Goal: Find specific page/section: Find specific page/section

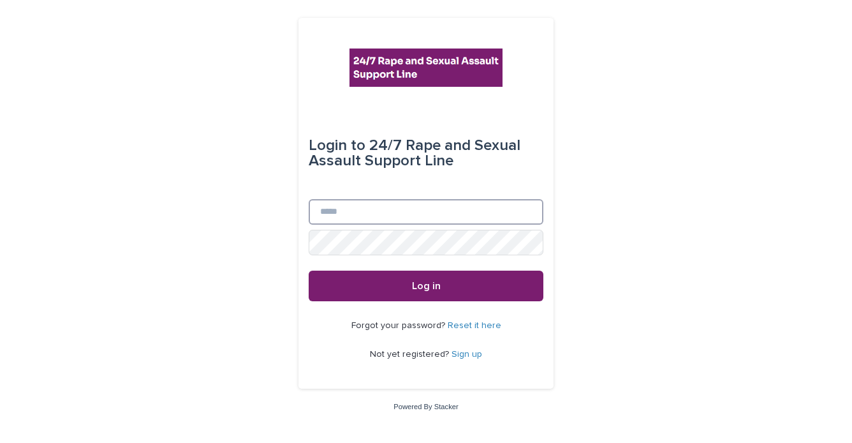
click at [366, 220] on input "Email" at bounding box center [426, 212] width 235 height 26
type input "**********"
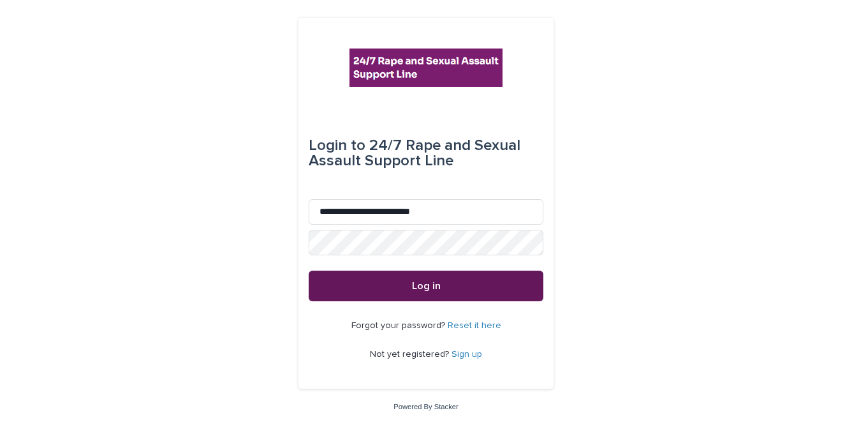
click at [444, 288] on button "Log in" at bounding box center [426, 286] width 235 height 31
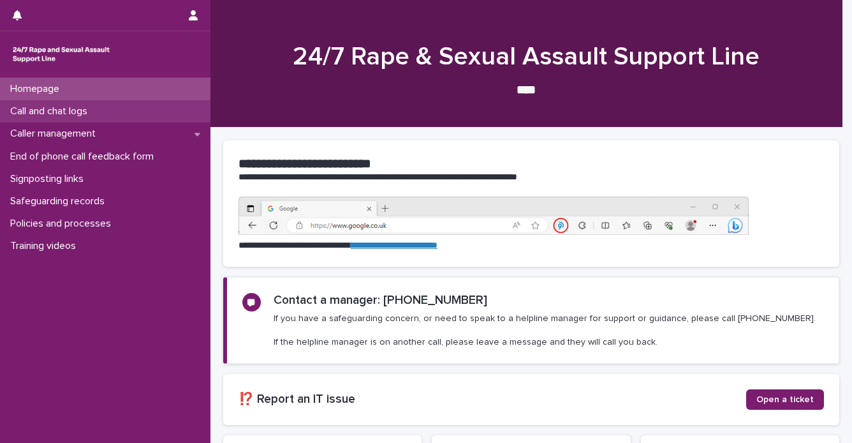
click at [104, 115] on div "Call and chat logs" at bounding box center [105, 111] width 211 height 22
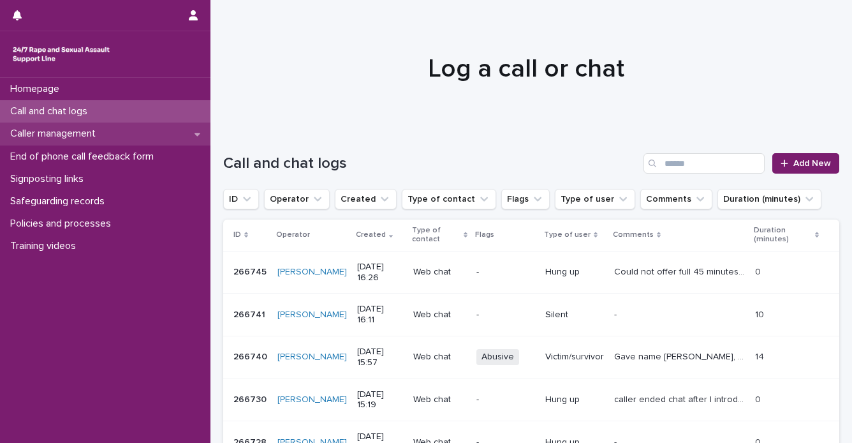
click at [103, 133] on p "Caller management" at bounding box center [55, 134] width 101 height 12
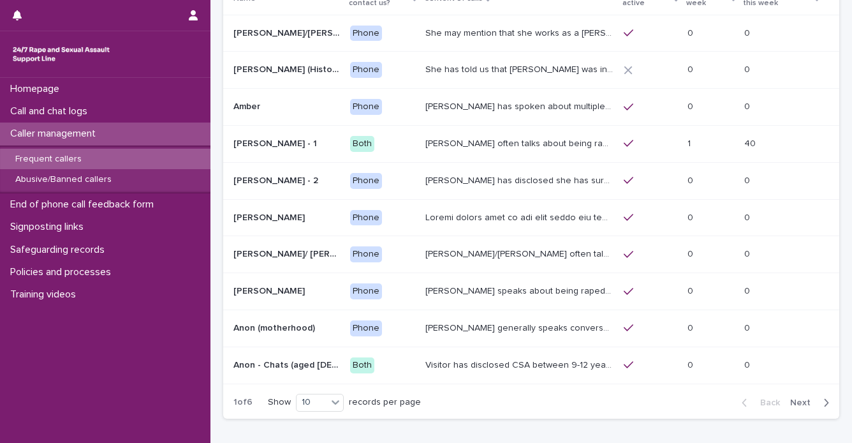
scroll to position [110, 0]
click at [790, 399] on span "Next" at bounding box center [804, 401] width 28 height 9
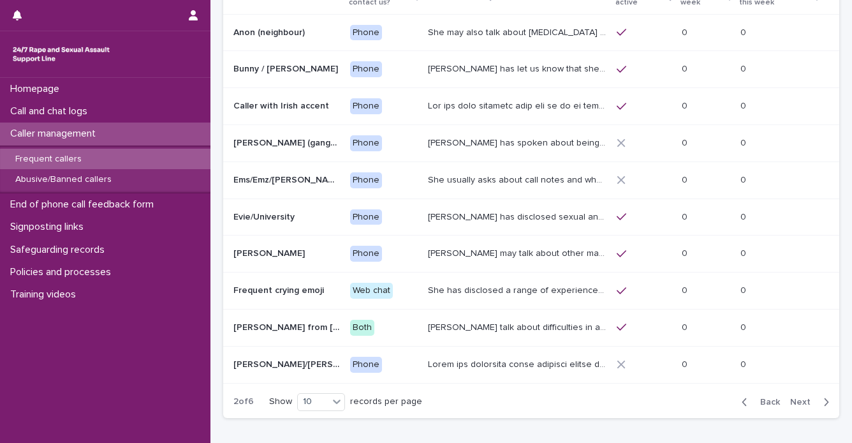
click at [790, 399] on span "Next" at bounding box center [804, 401] width 28 height 9
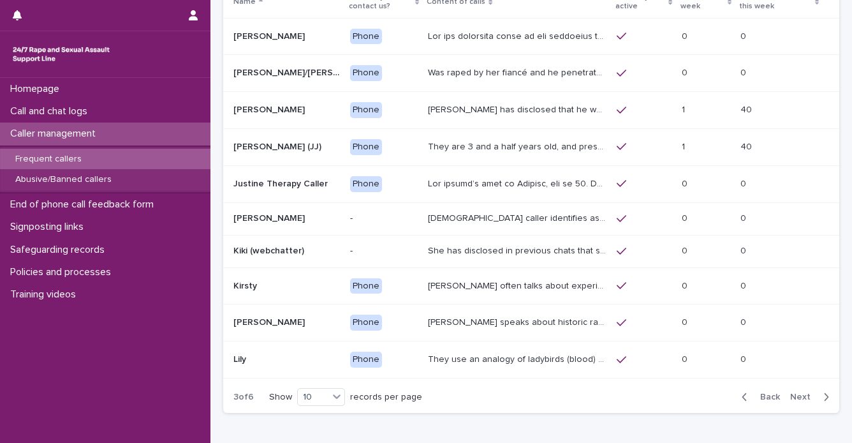
click at [790, 399] on span "Next" at bounding box center [804, 396] width 28 height 9
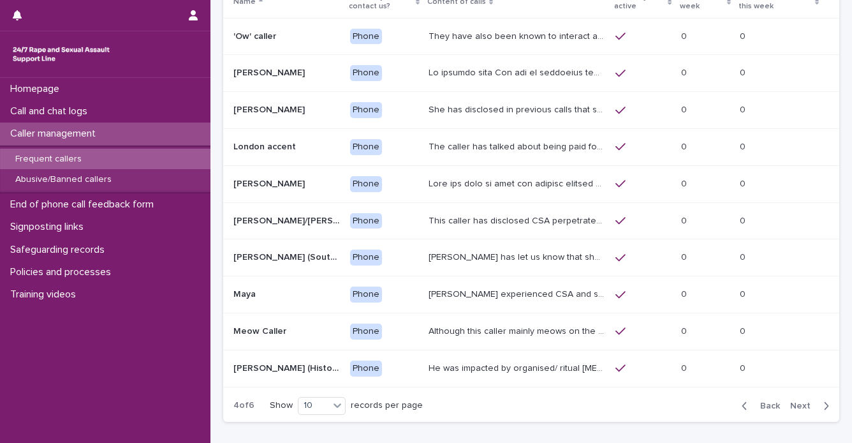
scroll to position [110, 0]
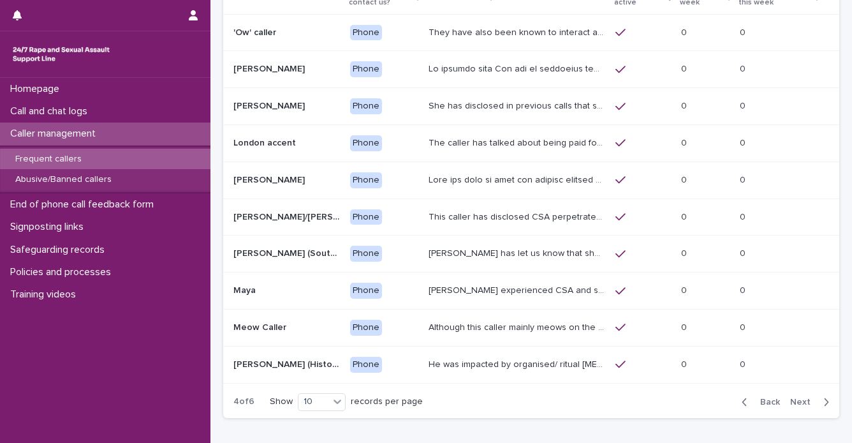
click at [790, 399] on span "Next" at bounding box center [804, 401] width 28 height 9
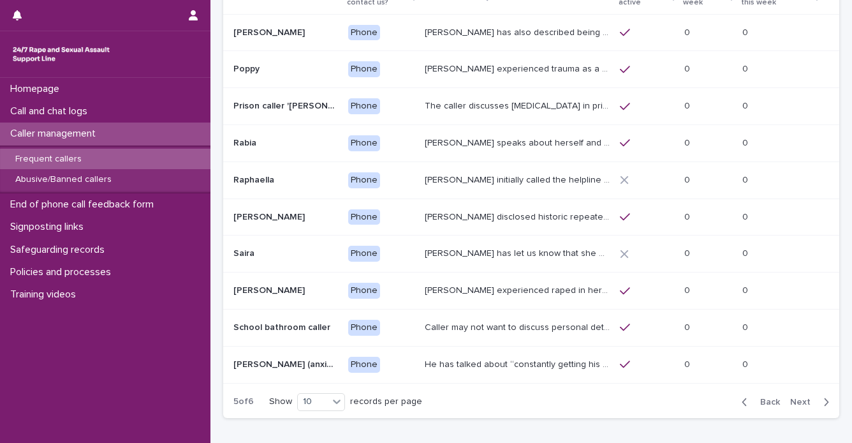
click at [790, 399] on span "Next" at bounding box center [804, 401] width 28 height 9
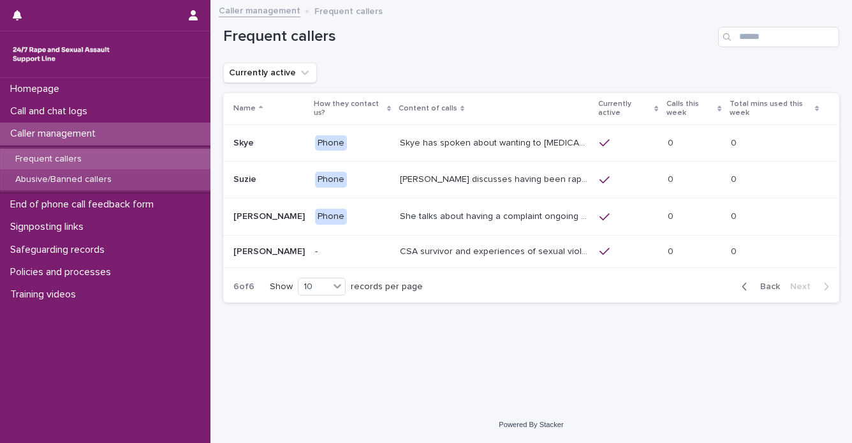
click at [84, 179] on p "Abusive/Banned callers" at bounding box center [63, 179] width 117 height 11
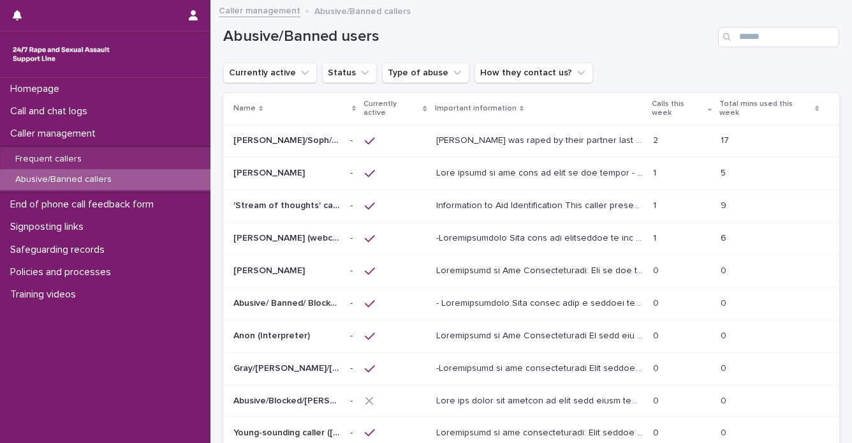
click at [598, 135] on p "[PERSON_NAME] was raped by their partner last year and they're currently facing…" at bounding box center [541, 139] width 210 height 13
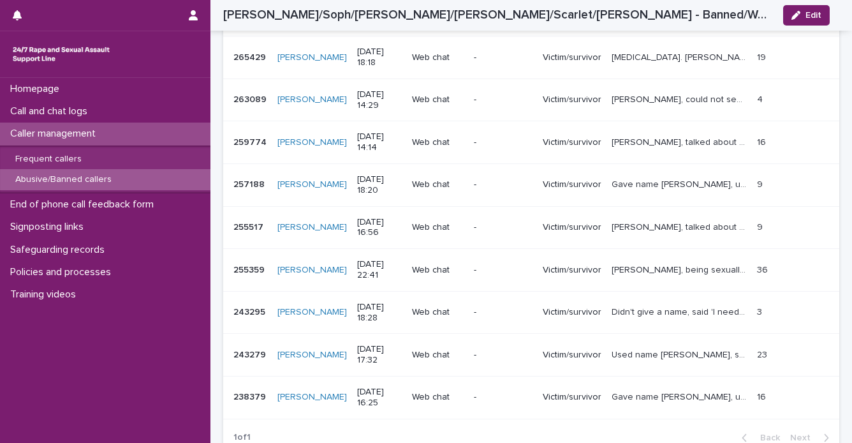
scroll to position [1971, 0]
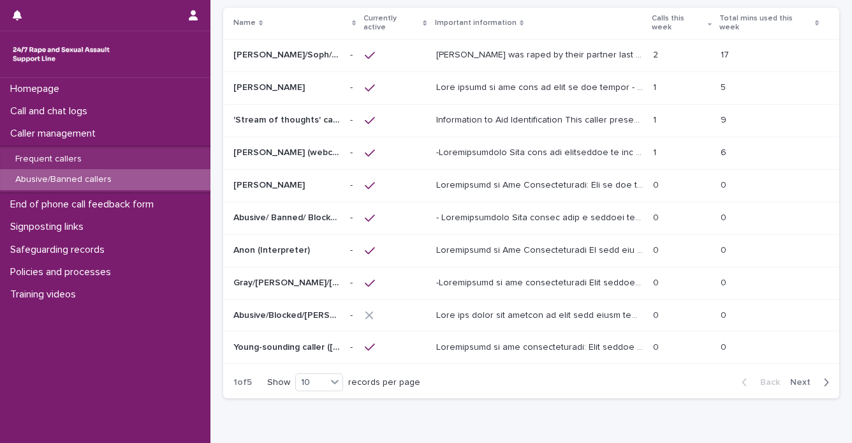
scroll to position [86, 0]
click at [790, 378] on span "Next" at bounding box center [804, 381] width 28 height 9
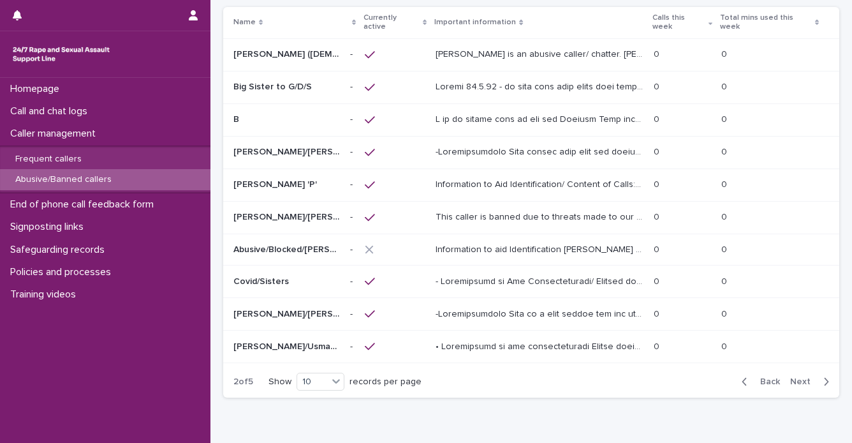
click at [790, 378] on span "Next" at bounding box center [804, 381] width 28 height 9
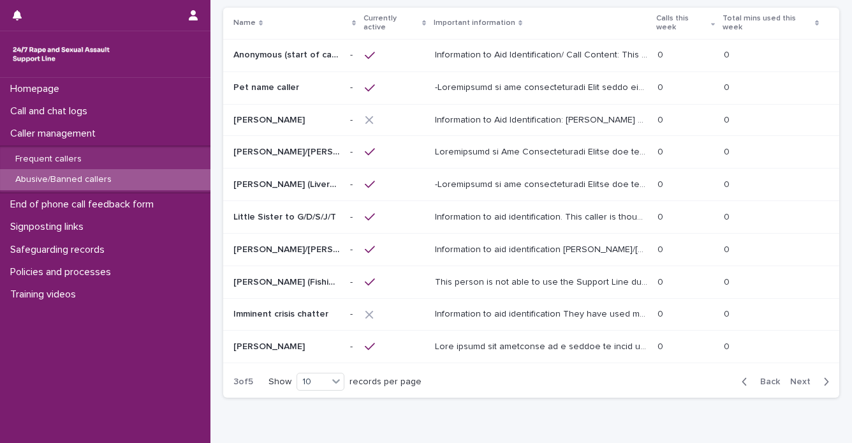
click at [790, 378] on span "Next" at bounding box center [804, 381] width 28 height 9
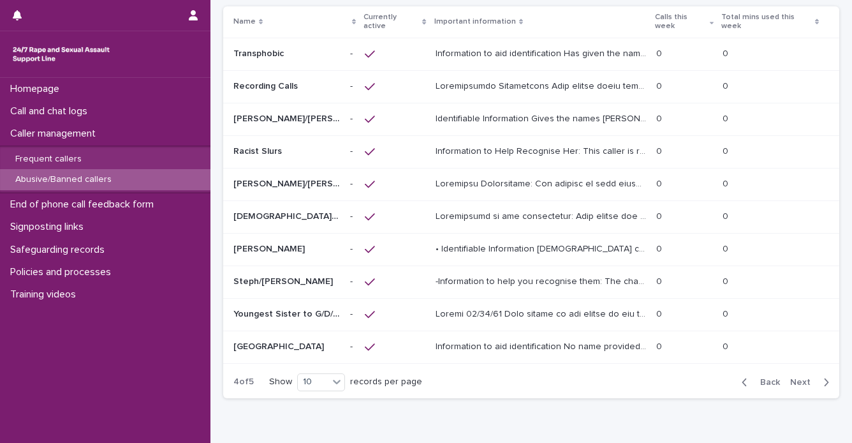
click at [790, 378] on span "Next" at bounding box center [804, 382] width 28 height 9
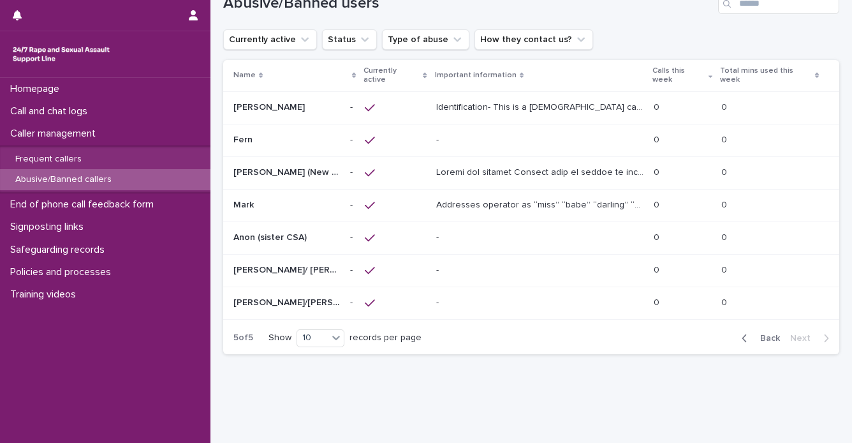
click at [787, 378] on div "Loading... Saving… Loading... Saving… Abusive/Banned users Currently active Sta…" at bounding box center [531, 182] width 629 height 428
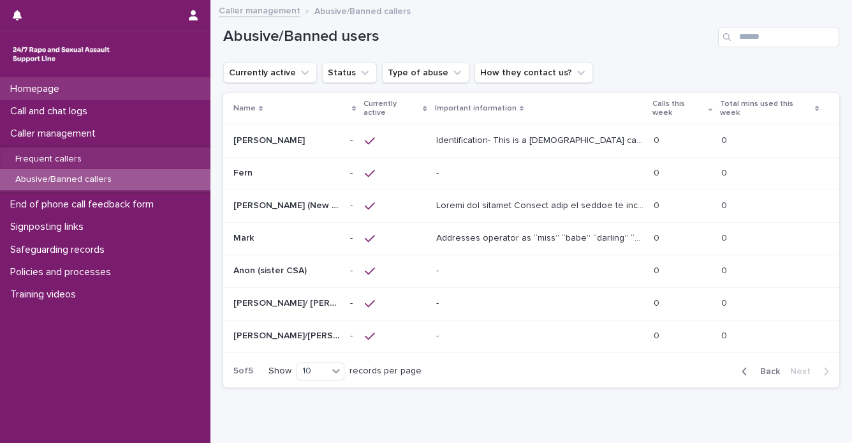
click at [84, 89] on div "Homepage" at bounding box center [105, 89] width 211 height 22
